Goal: Communication & Community: Answer question/provide support

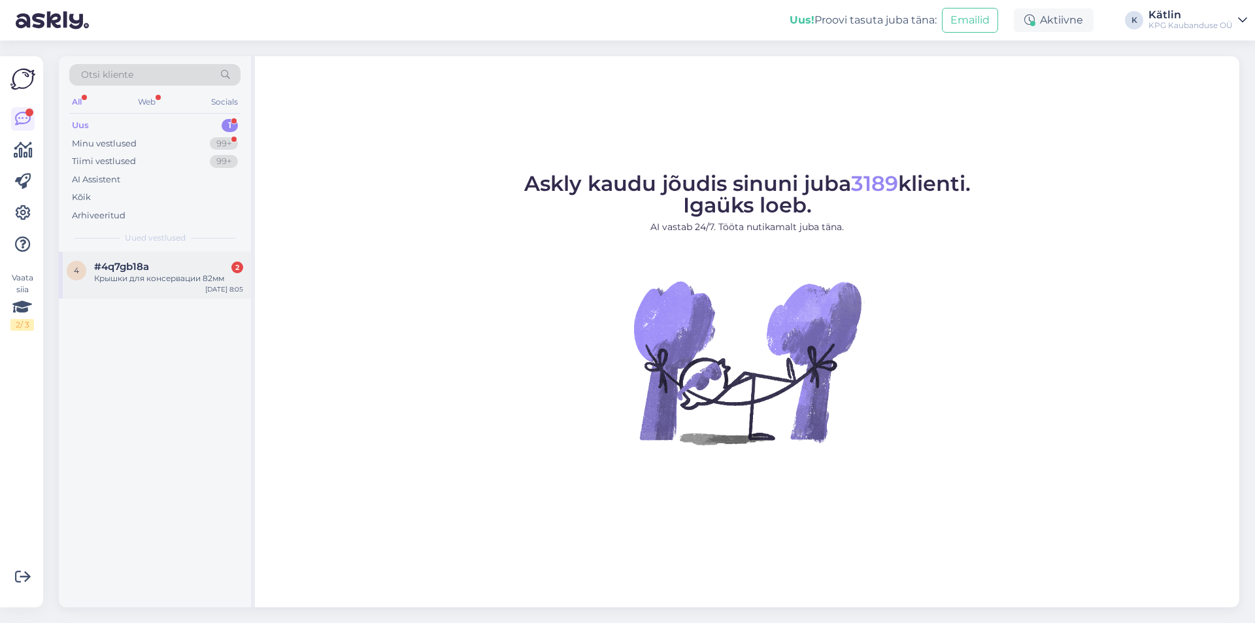
click at [180, 269] on div "#4q7gb18a 2" at bounding box center [168, 267] width 149 height 12
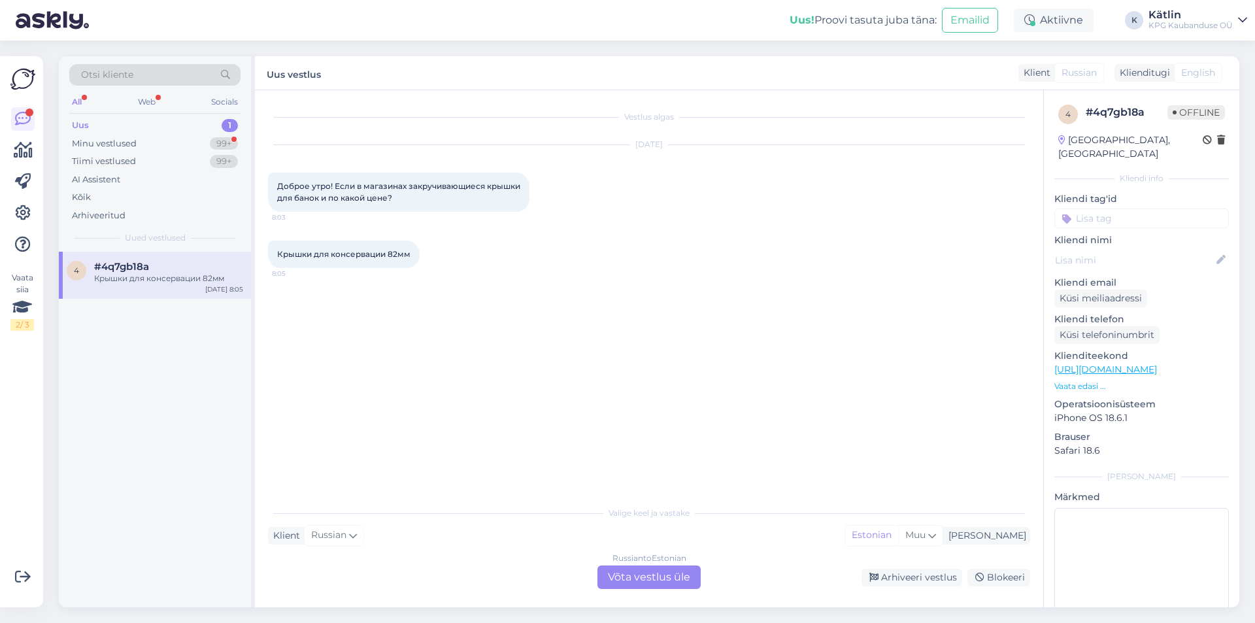
click at [653, 580] on div "Russian to Estonian Võta vestlus üle" at bounding box center [648, 577] width 103 height 24
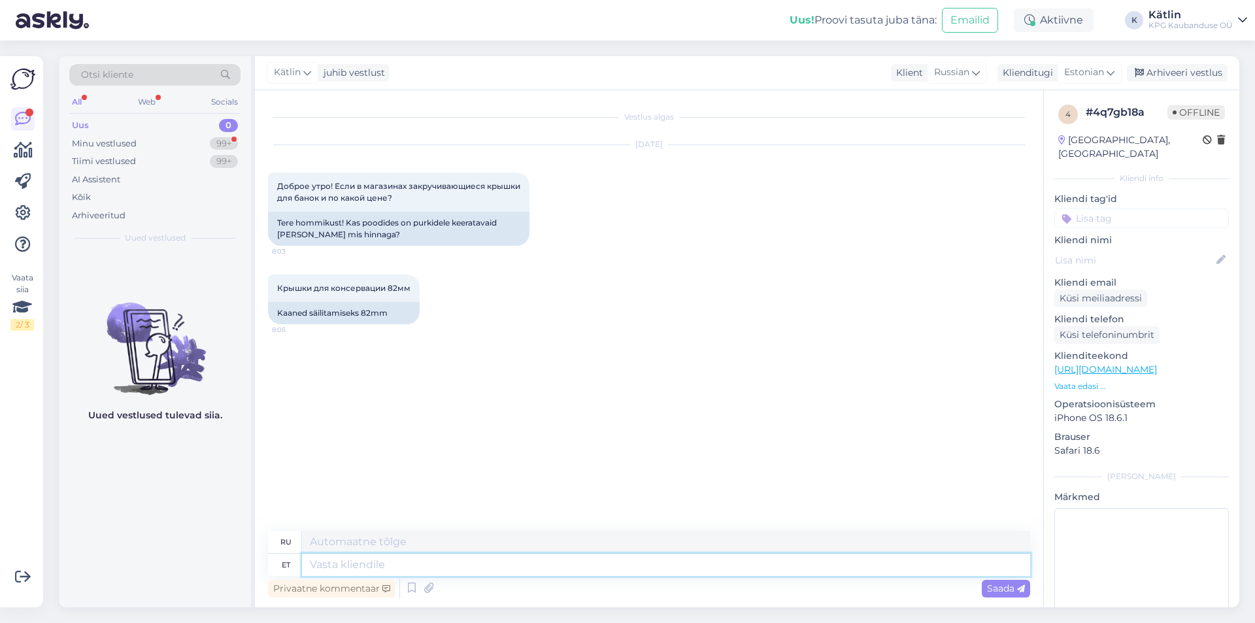
click at [433, 565] on textarea at bounding box center [666, 565] width 728 height 22
type textarea "Tere!"
type textarea "Привет!"
click at [371, 565] on textarea at bounding box center [666, 565] width 728 height 22
type textarea "Jah, k"
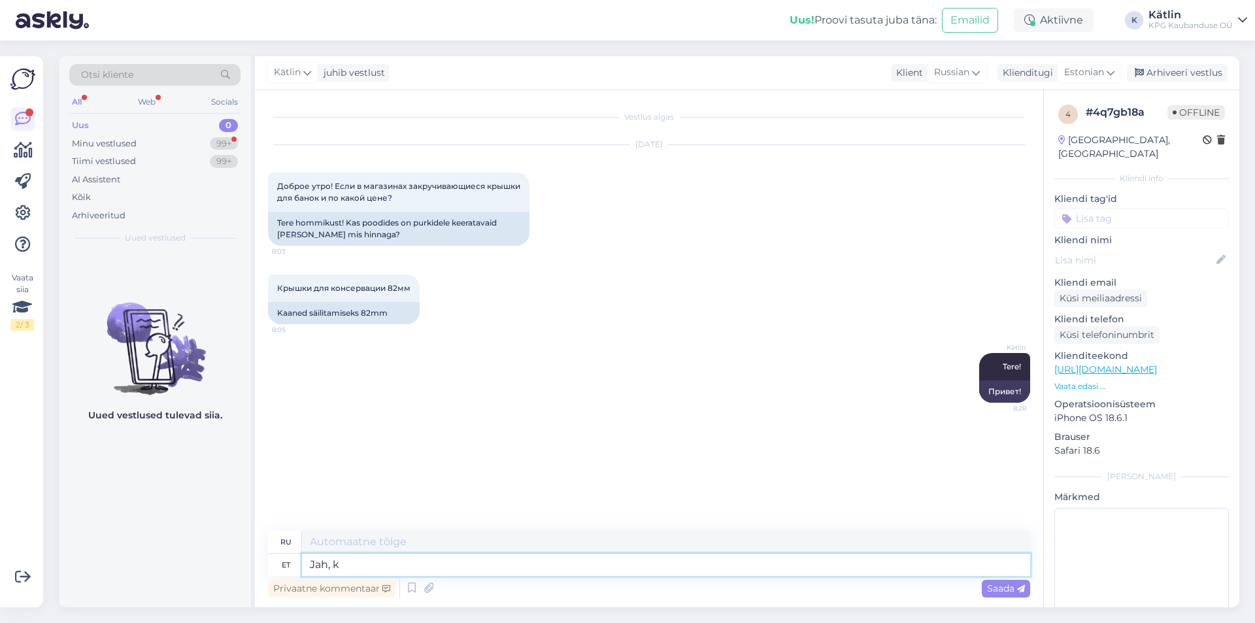
type textarea "Да,"
type textarea "Jah, kauplustes o"
type textarea "Да, в магазинах"
type textarea "Jah, kauplustes on suur va"
type textarea "Да, в магазинах есть большой"
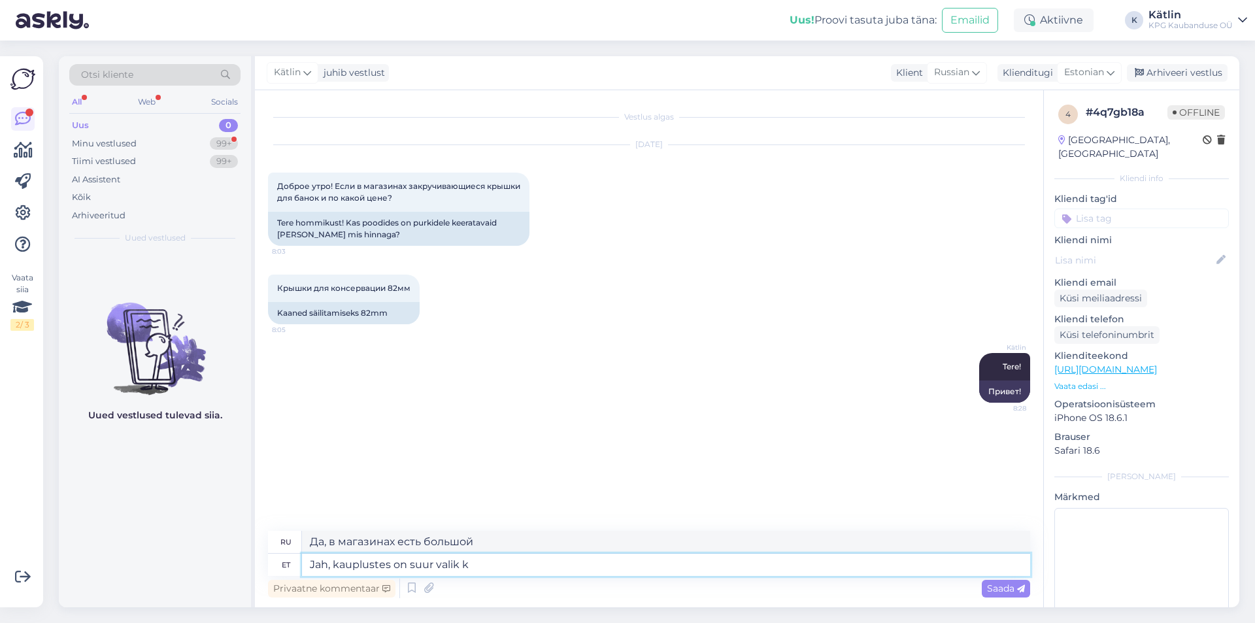
type textarea "Jah, kauplustes on suur [PERSON_NAME]"
type textarea "Да, в магазинах большой выбор."
type textarea "Jah, kauplustes on suur valik keeratavaid"
type textarea "Да, в магазинах большой выбор изделий с резьбой."
type textarea "Jah, kauplustes on suur valik keeratavaid purgikaasi"
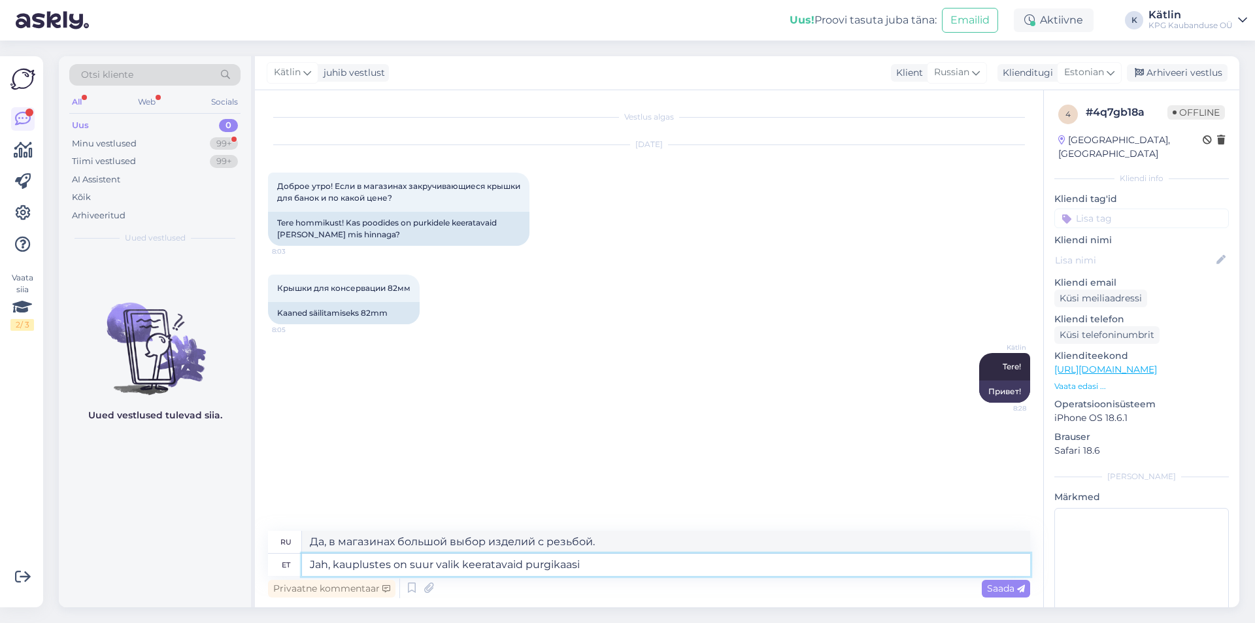
type textarea "Да, в магазинах представлен большой выбор завинчивающихся крышек для банок."
type textarea "Jah, kauplustes on suur valik keeratavaid purgikaasi mõõduga 8"
type textarea "Да, в магазинах есть большой выбор завинчивающихся крышек для банок разных разм…"
type textarea "Jah, kauplustes on suur valik keeratavaid purgikaasi mõõduga 82 m"
type textarea "Да, в магазинах представлен большой выбор завинчивающихся крышек для банок 82 р…"
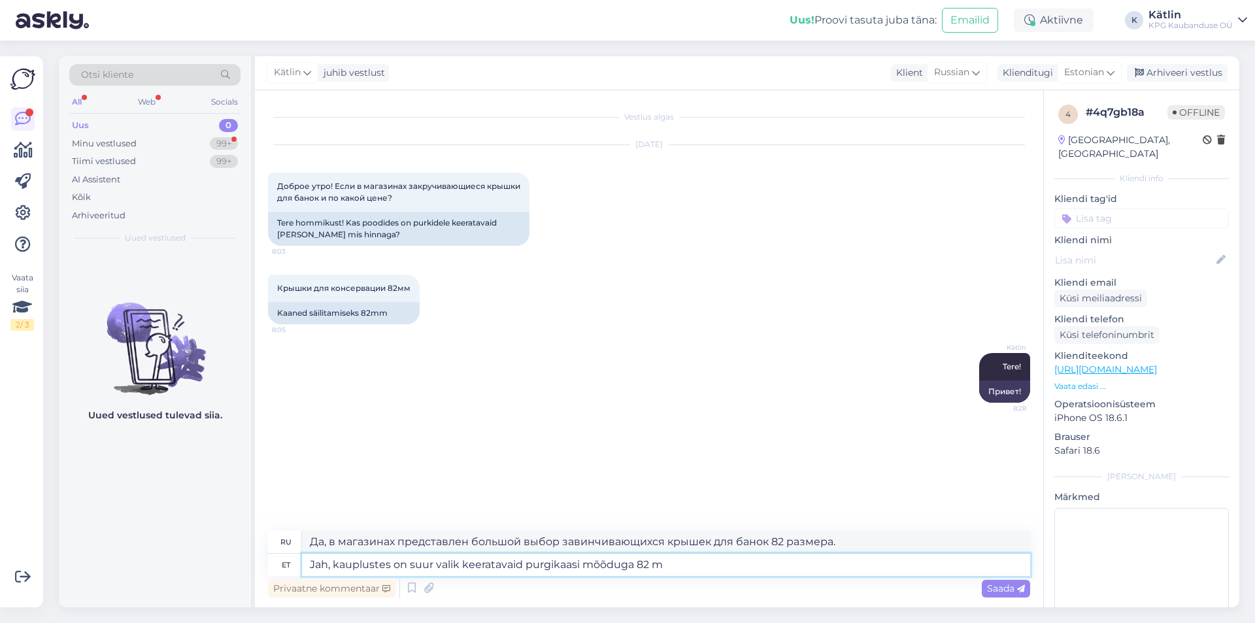
type textarea "Jah, kauplustes on suur valik keeratavaid purgikaasi mõõduga 82 mm"
type textarea "Да, в магазинах имеется большой выбор завинчивающихся крышек для банок размером…"
type textarea "Jah, kauplustes on suur valik keeratavaid purgikaasi mõõduga 82 mm, hi"
type textarea "Да, в магазинах большой выбор завинчивающихся крышек для банок размером 82 мм,"
type textarea "Jah, kauplustes on suur valik keeratavaid purgikaasi mõõduga 82 mm, hinnad al"
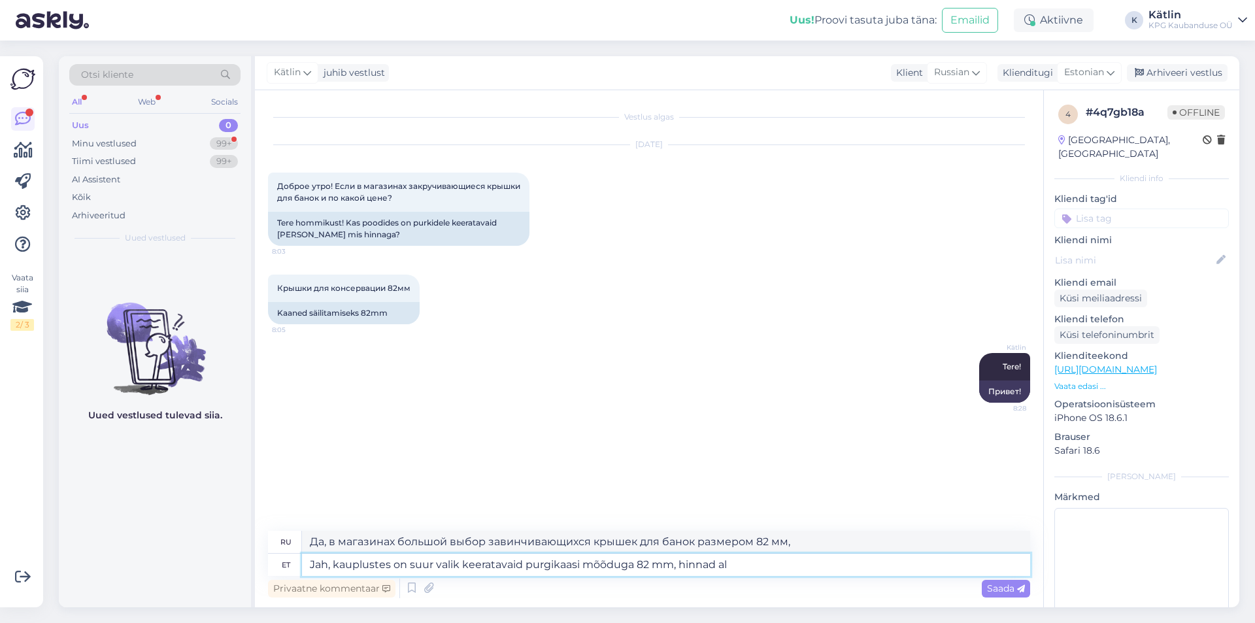
type textarea "Да, в магазинах большой выбор завинчивающихся крышек для банок размером 82 мм, …"
type textarea "Jah, kauplustes on suur valik keeratavaid purgikaasi mõõduga 82 mm, hinnad alat…"
type textarea "Да, в магазинах большой выбор крышек для банок с завинчивающейся крышкой диамет…"
type textarea "Jah, kauplustes on suur valik keeratavaid purgikaasi mõõduga 82 mm, hinnad alat…"
type textarea "Да, в магазинах большой выбор крышек для банок с завинчивающейся крышкой диамет…"
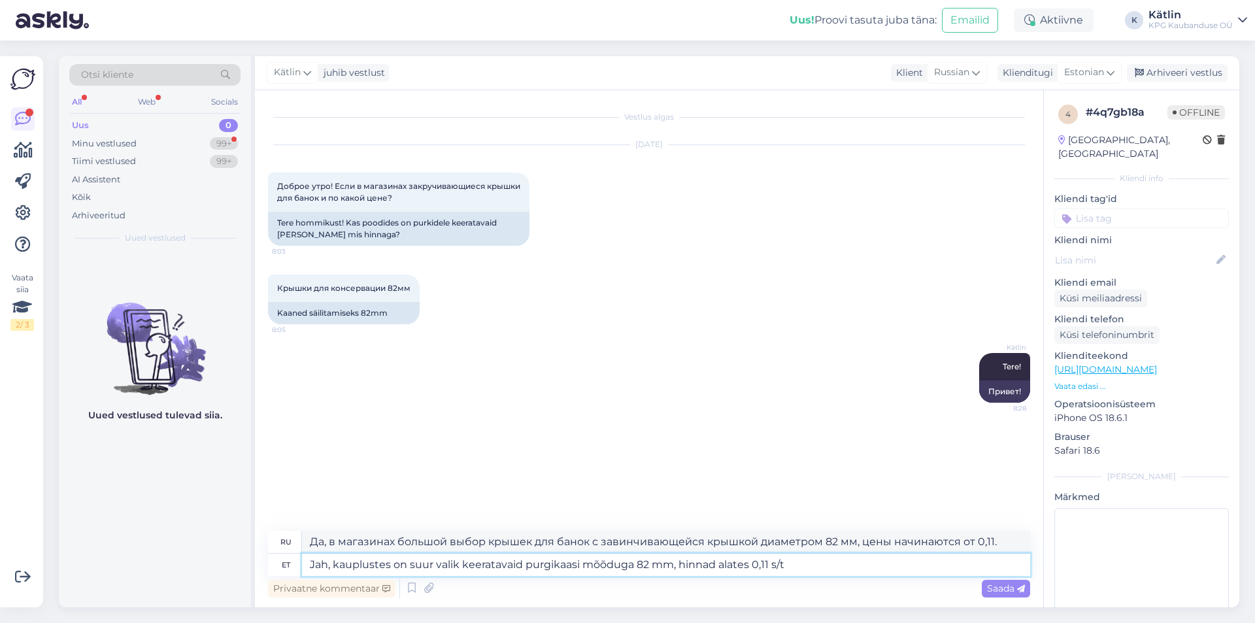
type textarea "Jah, kauplustes on suur valik keeratavaid purgikaasi mõõduga 82 mm, hinnad alat…"
type textarea "Да, в магазинах большой выбор завинчивающихся крышек для банок размером 82 мм, …"
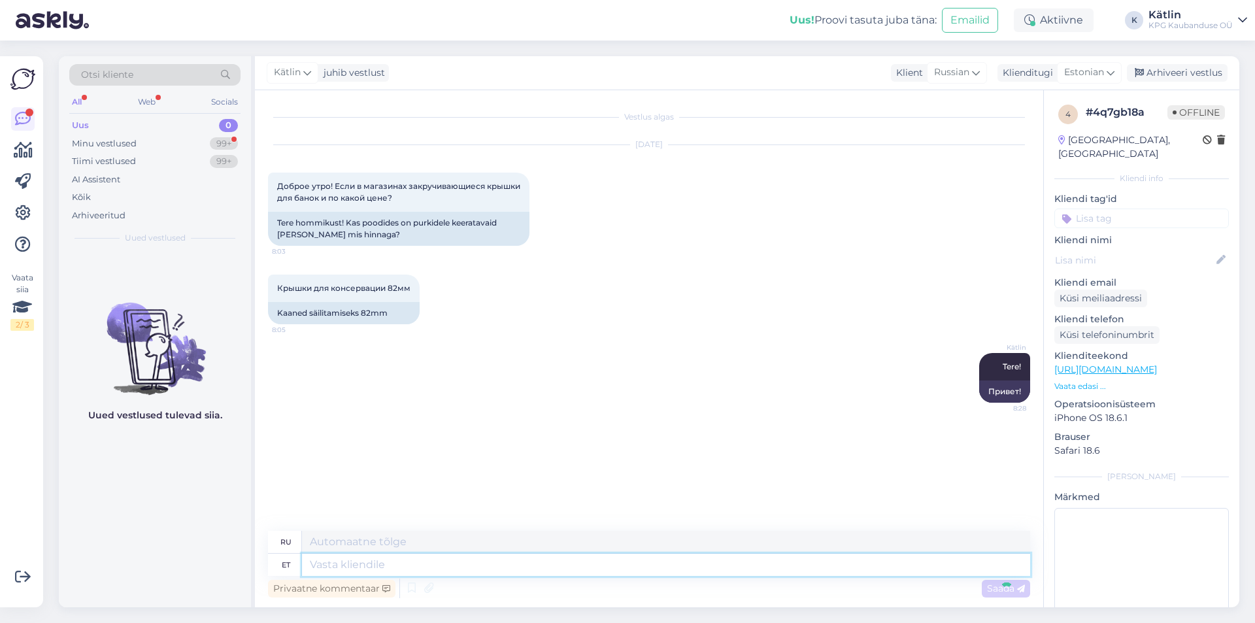
scroll to position [12, 0]
